Goal: Task Accomplishment & Management: Manage account settings

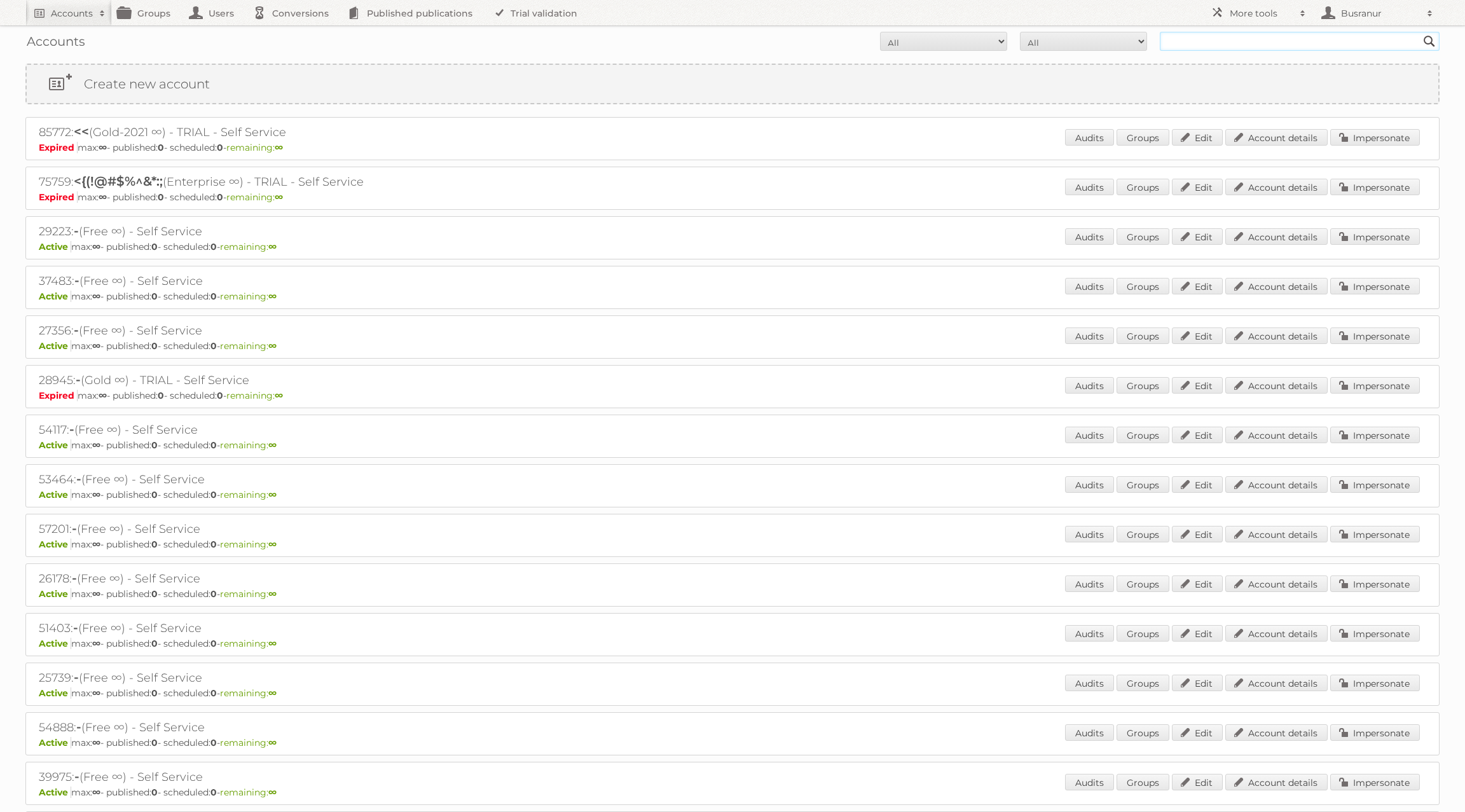
click at [1181, 40] on input "text" at bounding box center [1300, 41] width 280 height 19
paste input "kar@metz.dk"
type input "kar@metz.dk"
click at [1419, 32] on input "Search" at bounding box center [1428, 41] width 19 height 19
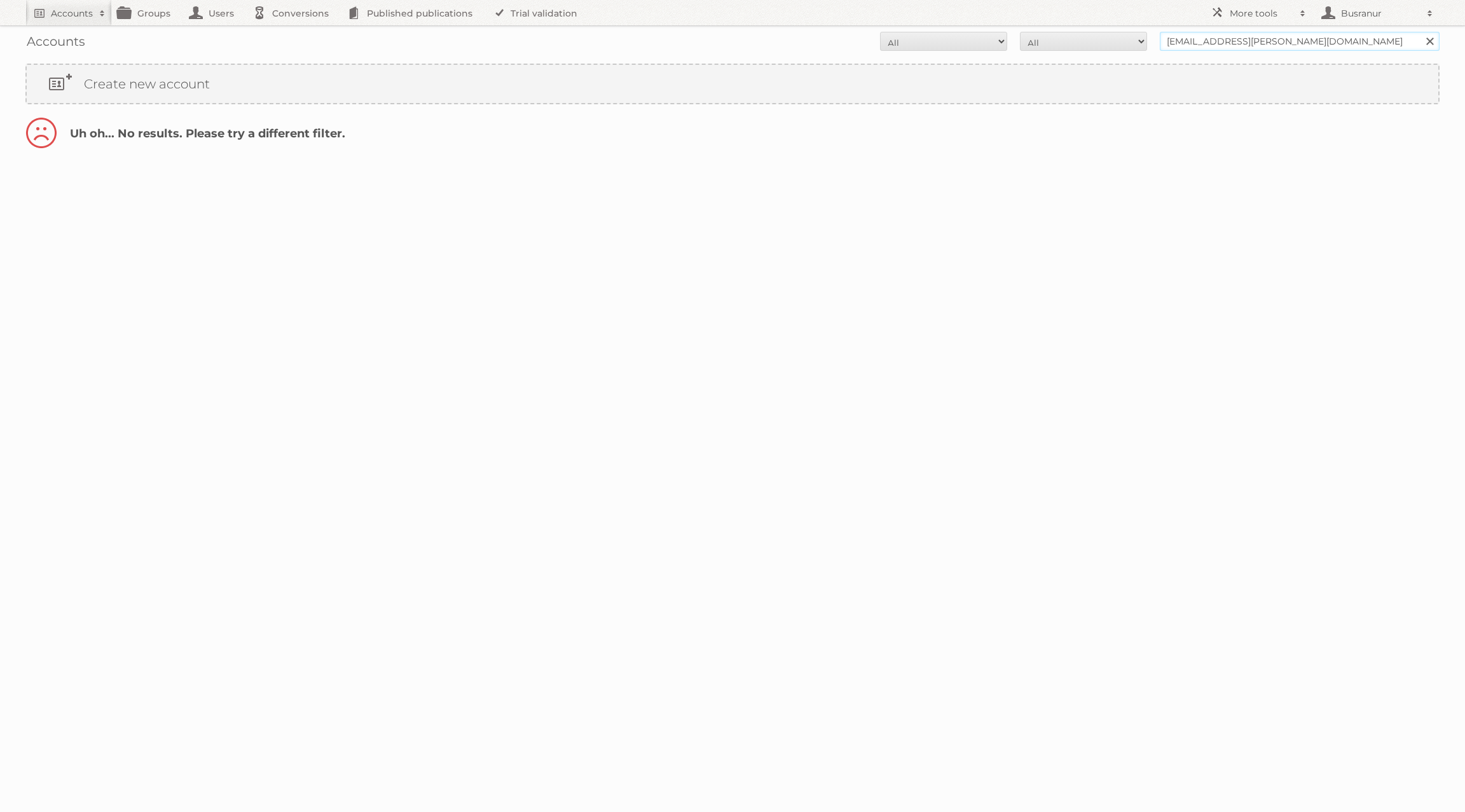
click at [1183, 37] on input "[EMAIL_ADDRESS][PERSON_NAME][DOMAIN_NAME]" at bounding box center [1300, 41] width 280 height 19
type input "@[PERSON_NAME][DOMAIN_NAME]"
click at [1419, 32] on input "Search" at bounding box center [1428, 41] width 19 height 19
click at [1305, 134] on link "Account details" at bounding box center [1276, 137] width 102 height 16
